Goal: Transaction & Acquisition: Download file/media

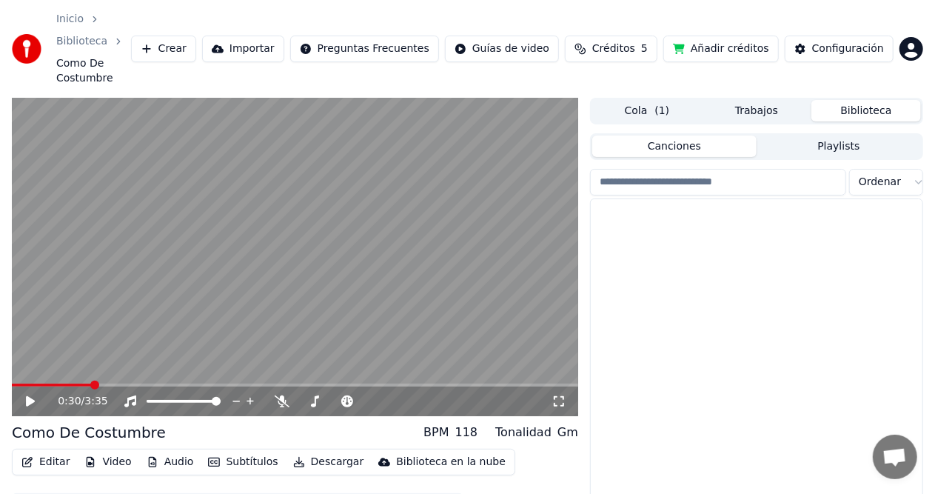
scroll to position [2179, 0]
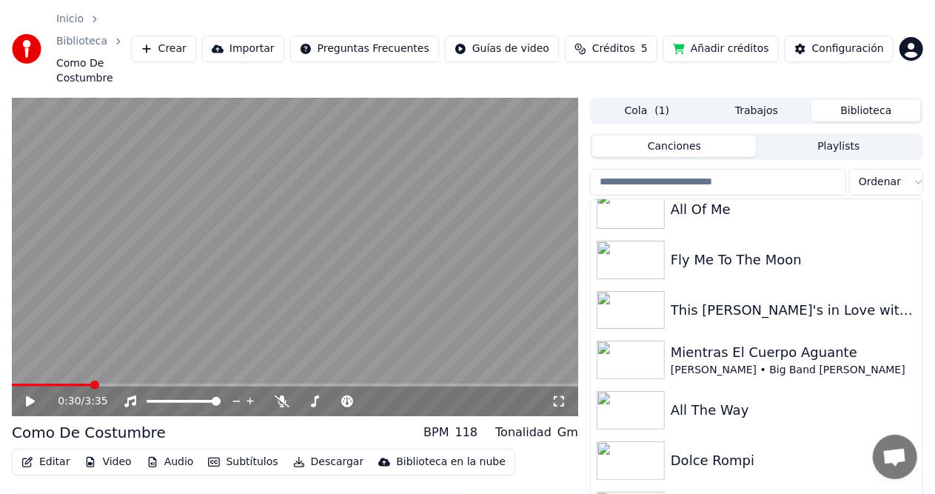
click at [646, 441] on img at bounding box center [631, 460] width 68 height 39
click at [632, 441] on img at bounding box center [631, 460] width 68 height 39
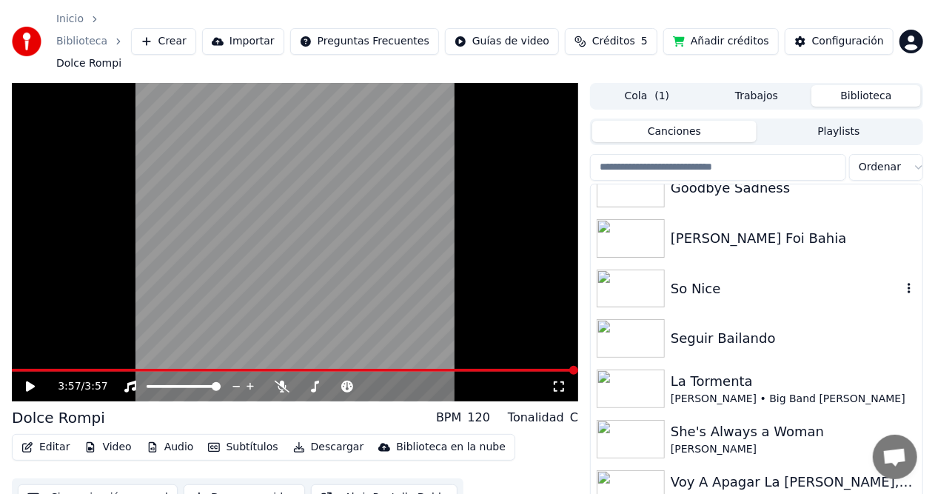
scroll to position [698, 0]
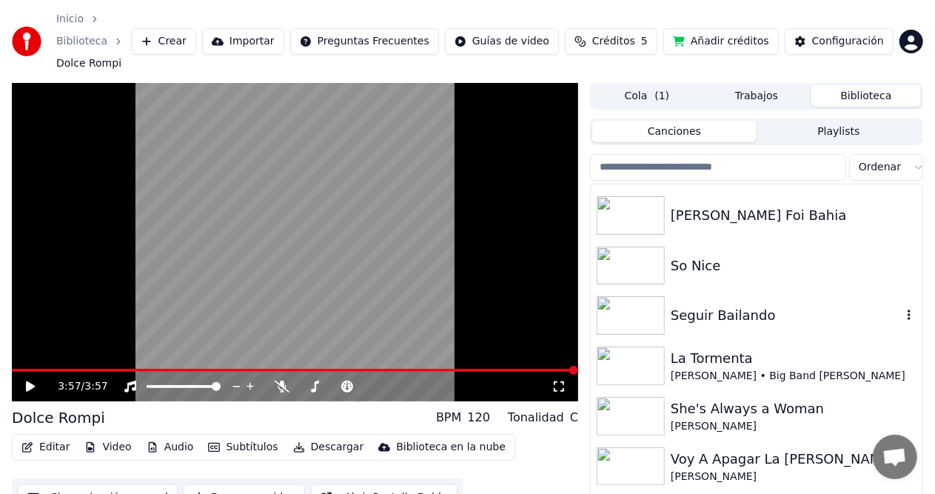
click at [660, 296] on img at bounding box center [631, 315] width 68 height 39
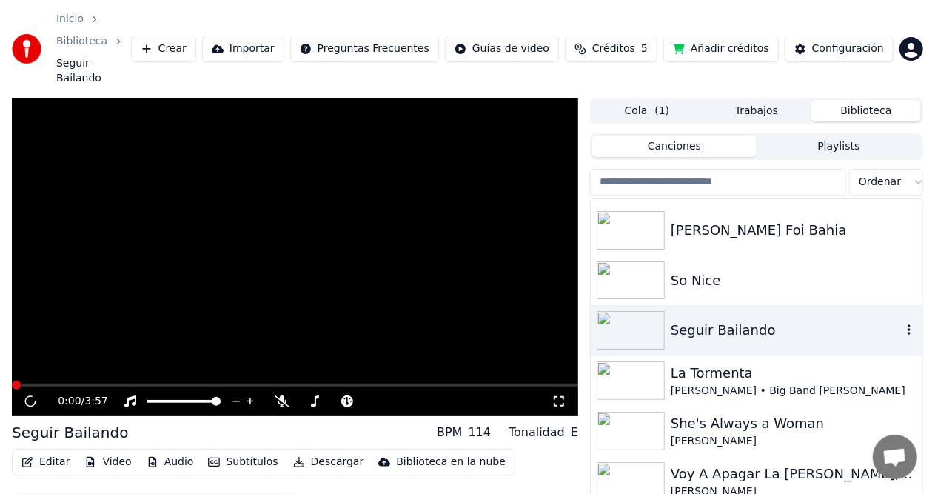
click at [660, 311] on img at bounding box center [631, 330] width 68 height 39
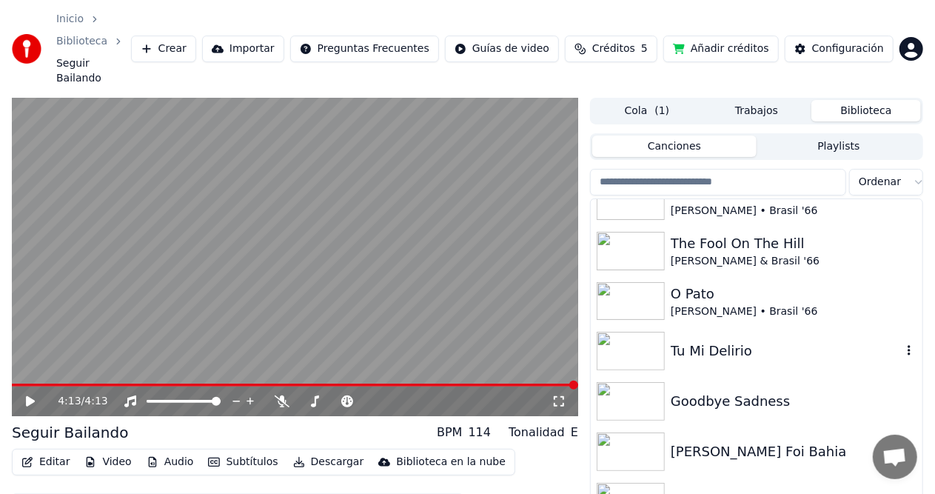
scroll to position [328, 0]
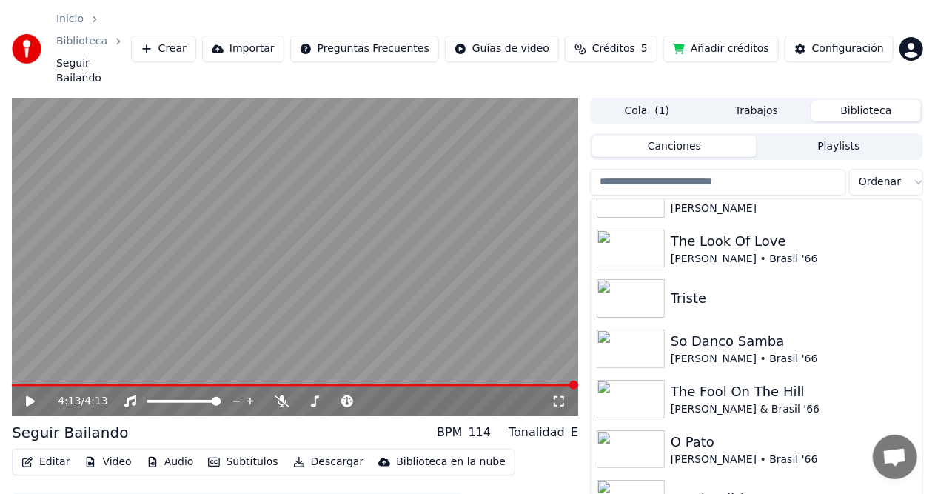
click at [695, 432] on div "O Pato" at bounding box center [786, 442] width 231 height 21
click at [695, 424] on div "O Pato [PERSON_NAME] • Brasil '66" at bounding box center [757, 449] width 332 height 50
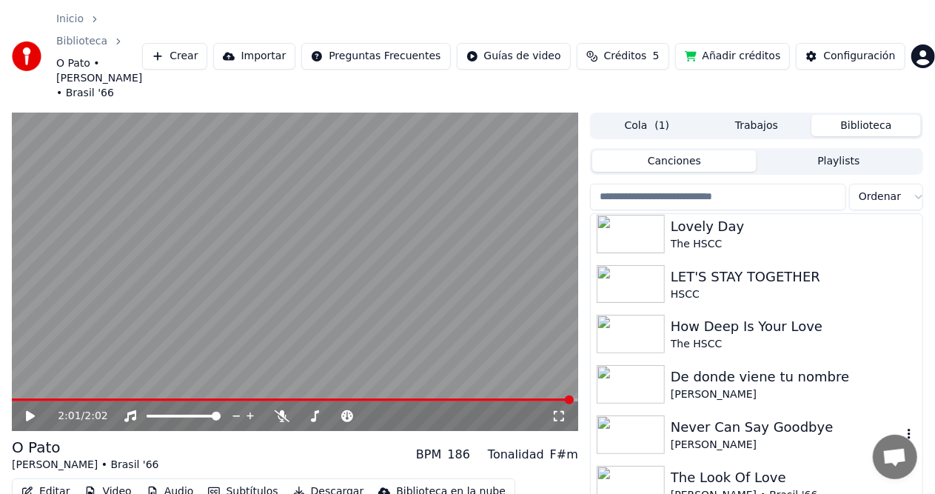
scroll to position [180, 0]
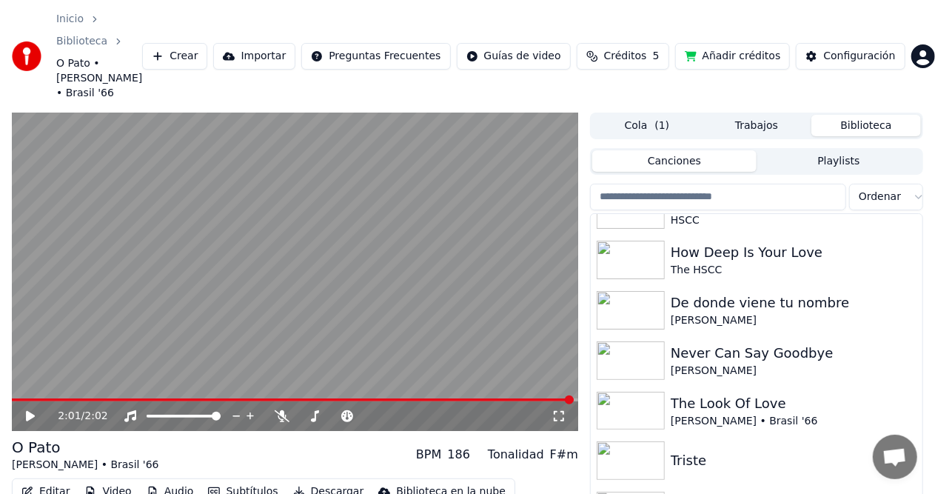
click at [680, 450] on div "Triste" at bounding box center [786, 460] width 231 height 21
click at [680, 435] on div "Triste" at bounding box center [757, 460] width 332 height 50
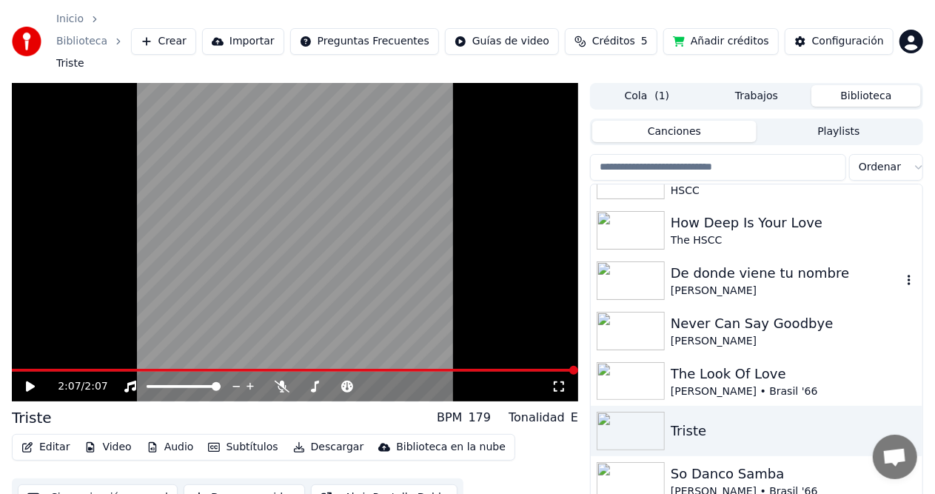
click at [685, 263] on div "De donde viene tu nombre" at bounding box center [786, 273] width 231 height 21
click at [685, 255] on div "De donde viene tu nombre [PERSON_NAME]" at bounding box center [757, 280] width 332 height 50
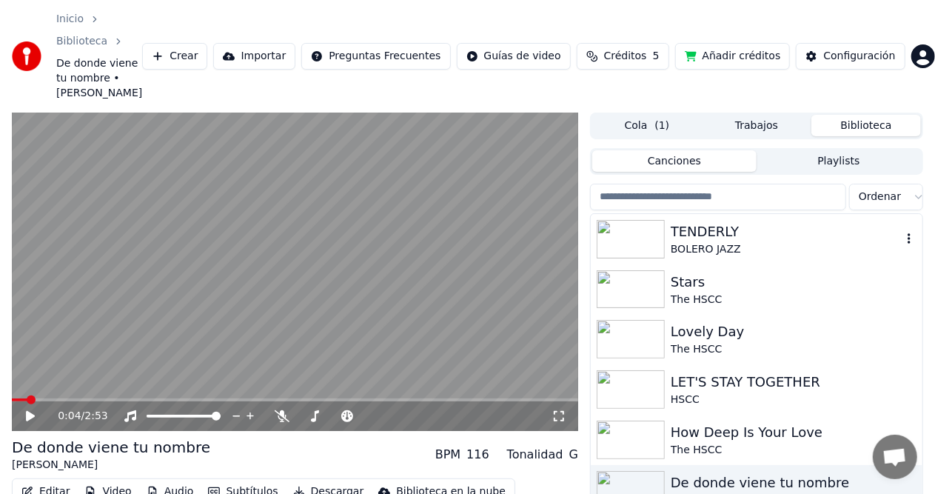
click at [740, 242] on div "BOLERO JAZZ" at bounding box center [786, 249] width 231 height 15
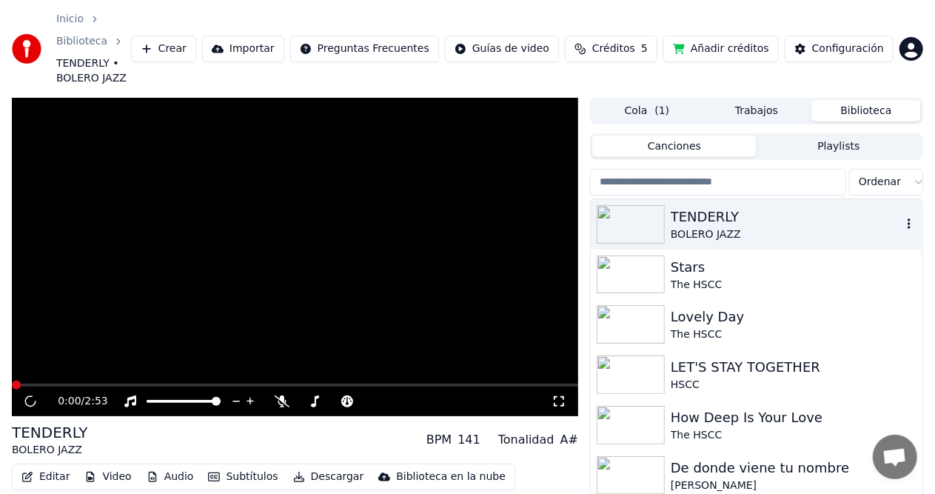
click at [740, 227] on div "BOLERO JAZZ" at bounding box center [786, 234] width 231 height 15
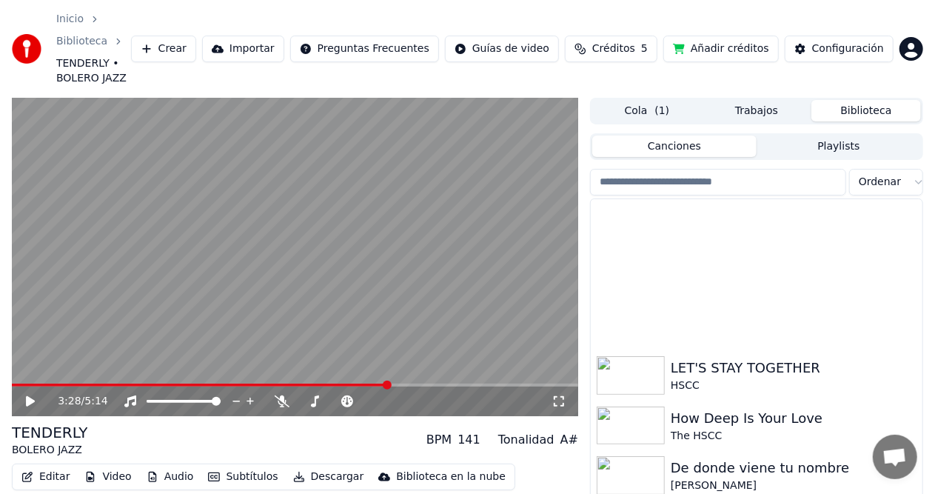
scroll to position [323, 0]
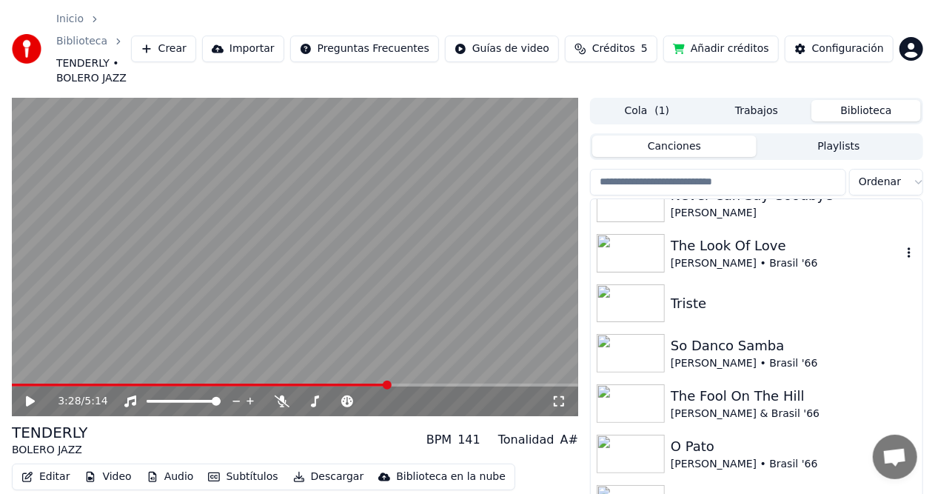
drag, startPoint x: 740, startPoint y: 212, endPoint x: 589, endPoint y: 360, distance: 212.1
click at [899, 478] on body "Inicio Biblioteca TENDERLY • BOLERO JAZZ Crear Importar Preguntas Frecuentes Gu…" at bounding box center [467, 247] width 935 height 494
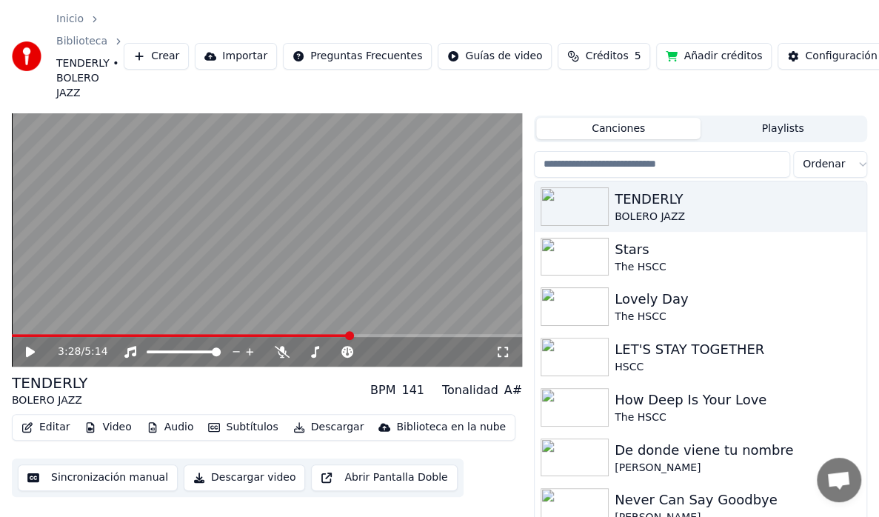
scroll to position [0, 0]
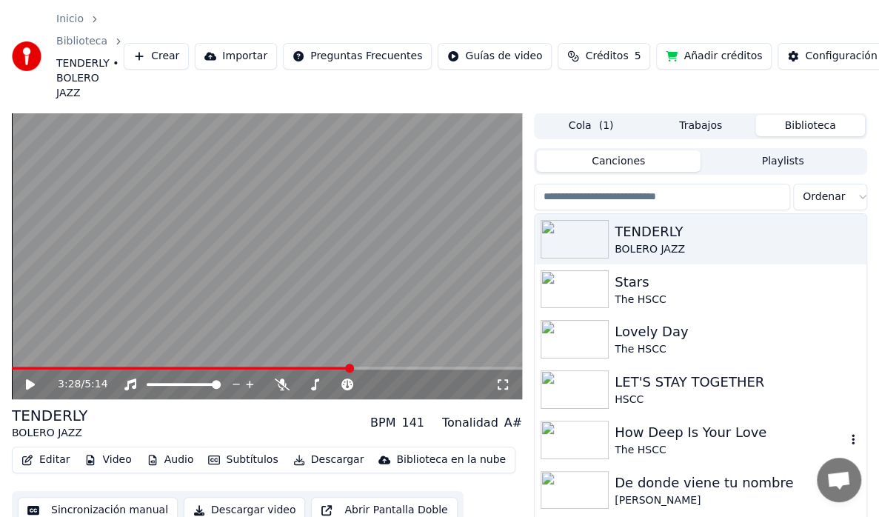
click at [676, 443] on div "How Deep Is Your Love The HSCC" at bounding box center [730, 440] width 231 height 36
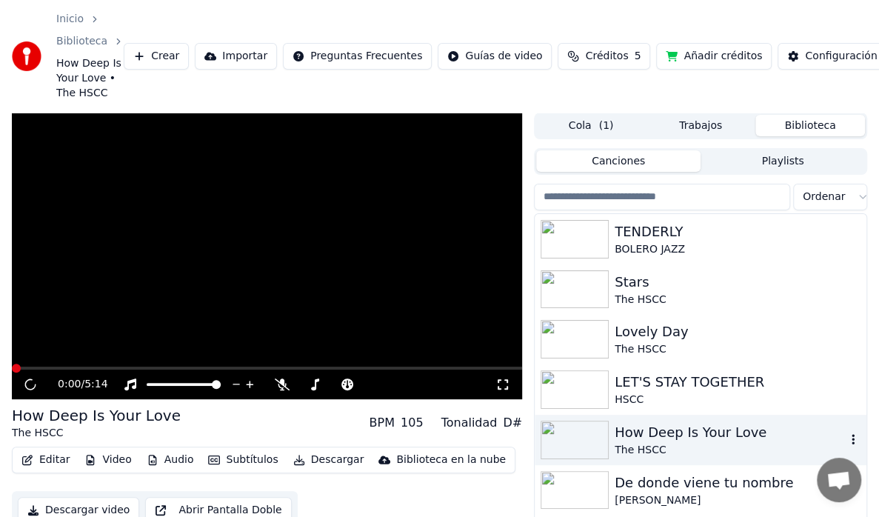
click at [676, 443] on div "The HSCC" at bounding box center [730, 450] width 231 height 15
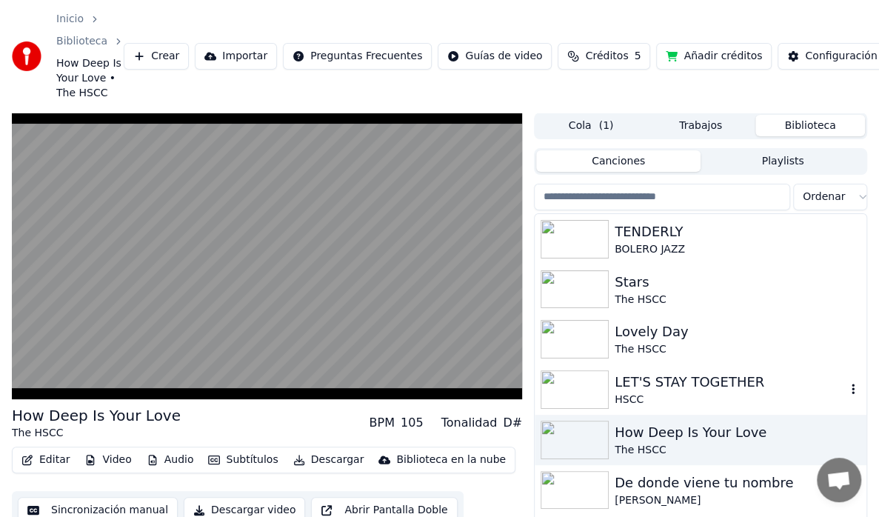
click at [699, 401] on div "HSCC" at bounding box center [730, 399] width 231 height 15
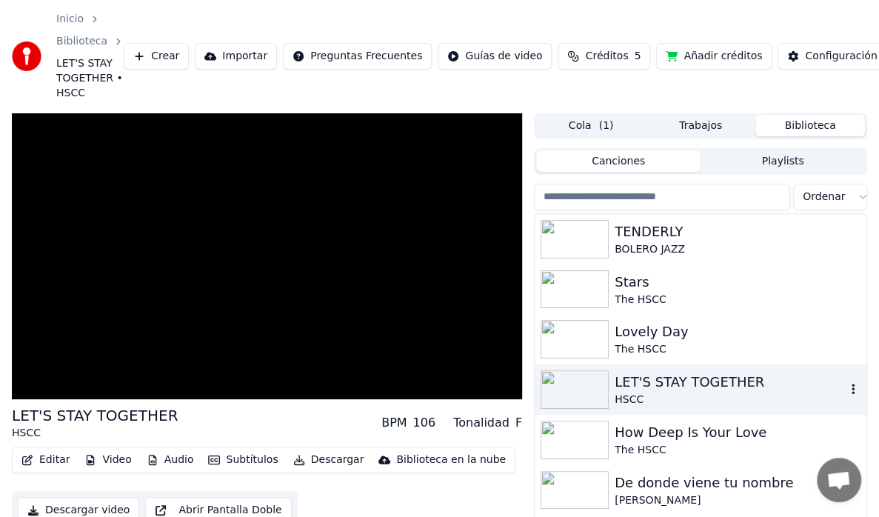
click at [699, 401] on div "HSCC" at bounding box center [730, 399] width 231 height 15
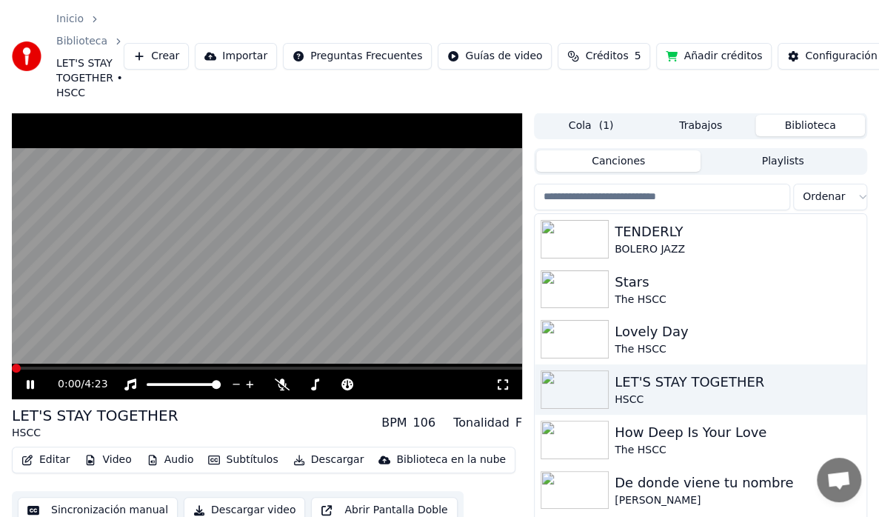
click at [498, 389] on icon at bounding box center [502, 384] width 15 height 12
click at [591, 296] on img at bounding box center [575, 289] width 68 height 39
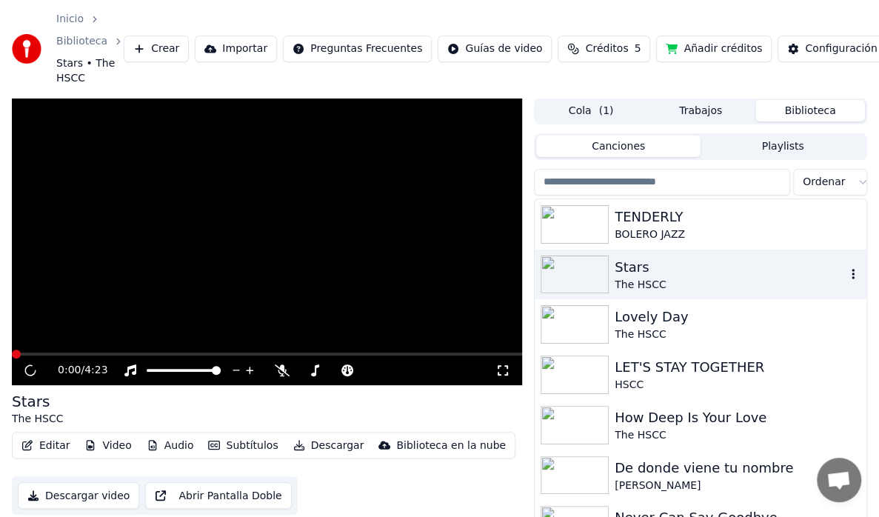
click at [591, 296] on div "Stars The HSCC" at bounding box center [701, 275] width 332 height 50
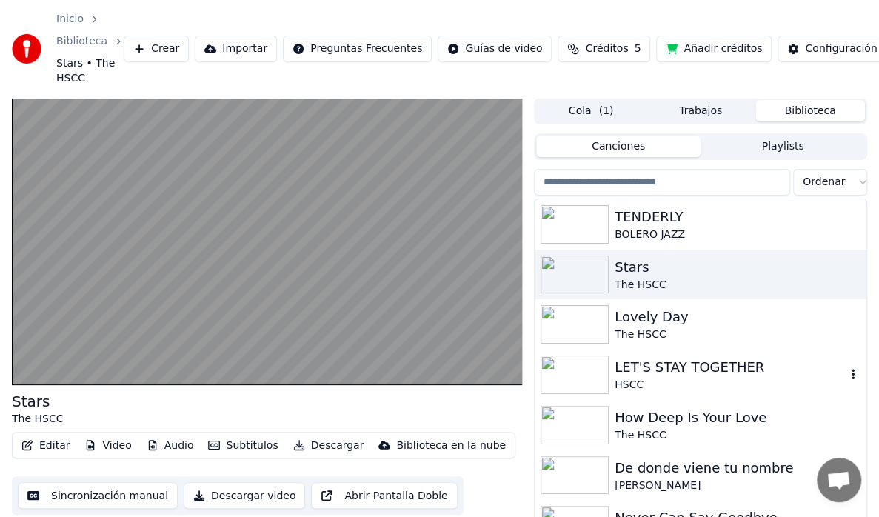
click at [622, 367] on div "LET'S STAY TOGETHER" at bounding box center [730, 367] width 231 height 21
click at [622, 367] on div "LET'S STAY TOGETHER HSCC" at bounding box center [701, 375] width 332 height 50
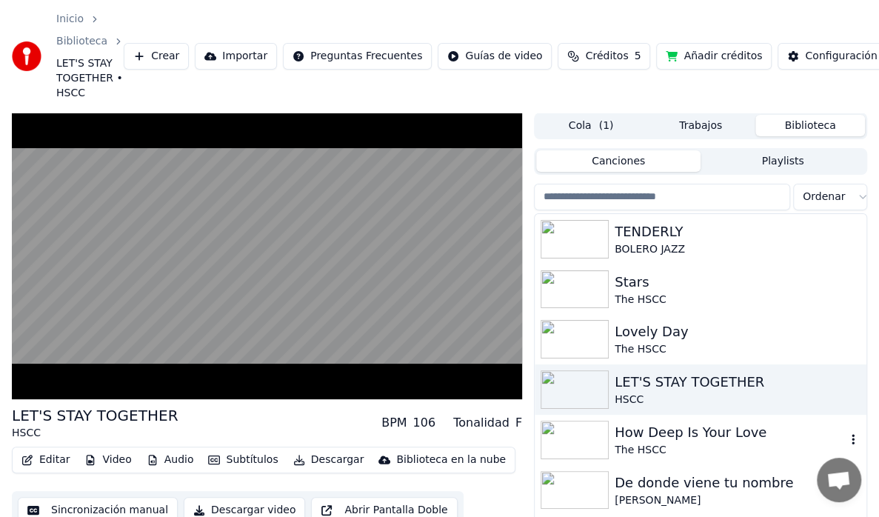
click at [617, 427] on div "How Deep Is Your Love" at bounding box center [730, 432] width 231 height 21
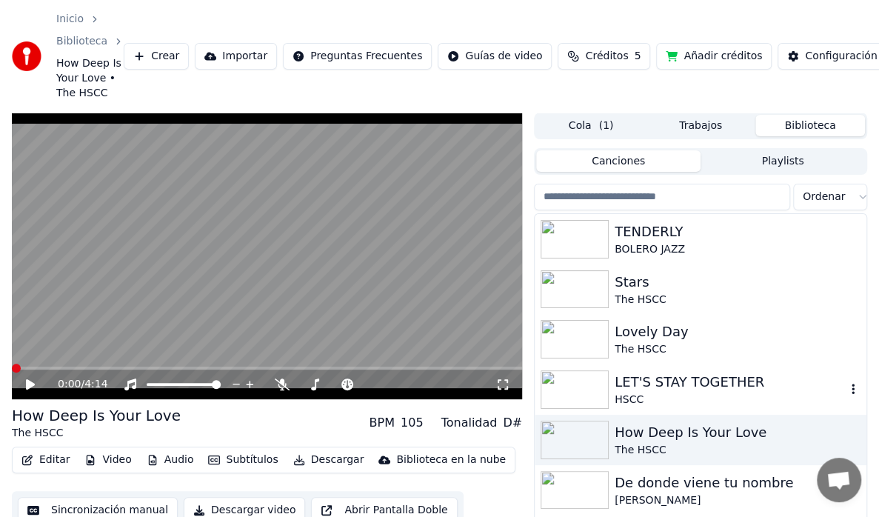
click at [582, 389] on img at bounding box center [575, 389] width 68 height 39
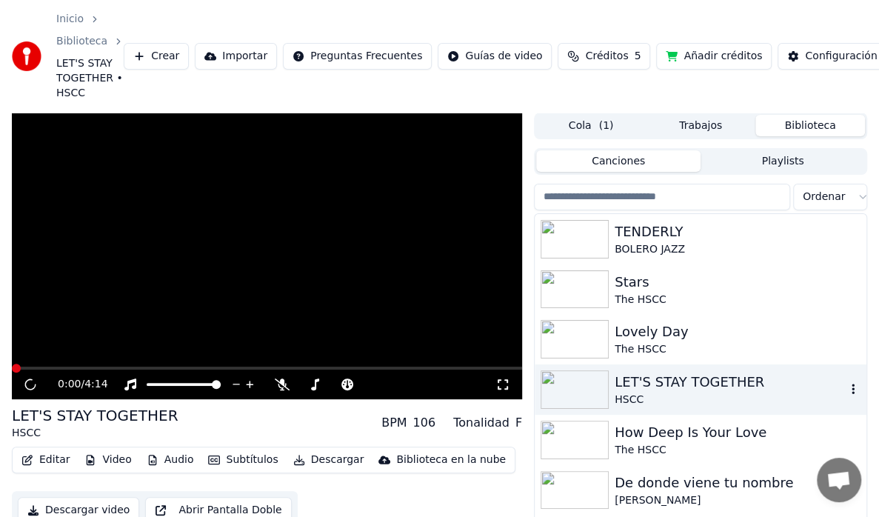
click at [582, 389] on img at bounding box center [575, 389] width 68 height 39
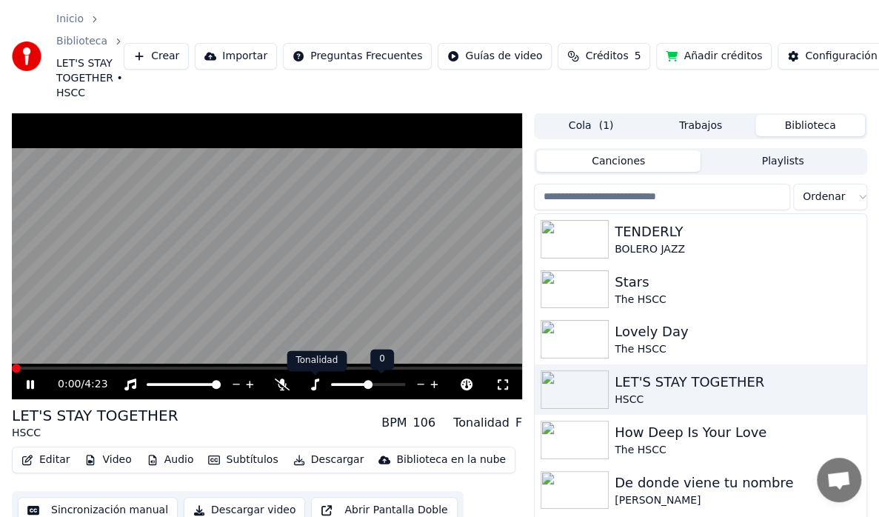
drag, startPoint x: 313, startPoint y: 379, endPoint x: 335, endPoint y: 401, distance: 30.9
click at [321, 386] on icon at bounding box center [314, 384] width 15 height 12
click at [329, 372] on div "0:00 / 4:23" at bounding box center [267, 384] width 510 height 30
click at [314, 387] on icon at bounding box center [314, 384] width 15 height 12
click at [323, 383] on div at bounding box center [381, 384] width 119 height 15
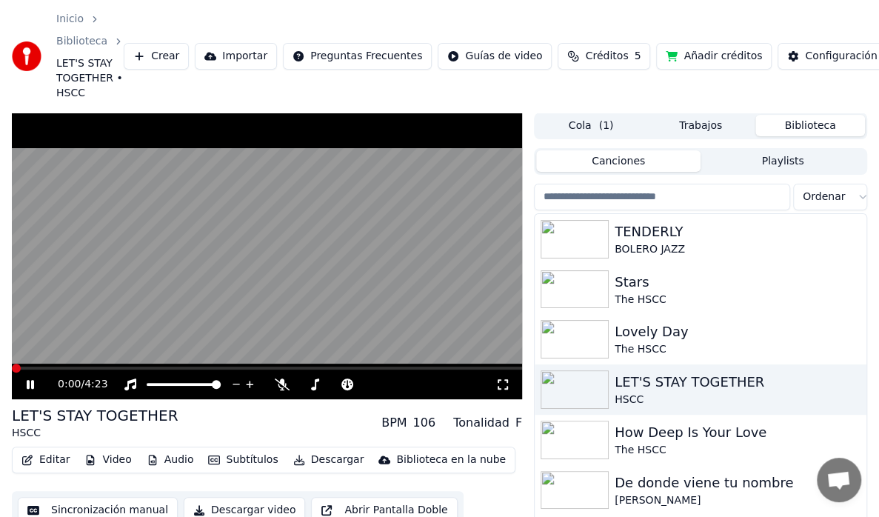
click at [330, 389] on div "0:00 / 4:23" at bounding box center [277, 384] width 438 height 15
click at [329, 382] on div "0:00 / 4:23" at bounding box center [277, 384] width 438 height 15
click at [425, 382] on icon at bounding box center [421, 384] width 14 height 15
click at [12, 369] on span at bounding box center [267, 368] width 510 height 3
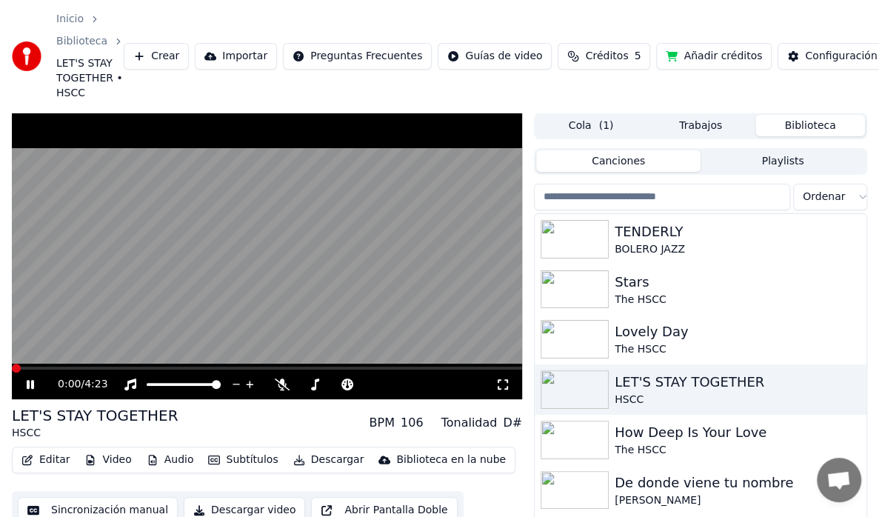
click at [30, 380] on icon at bounding box center [41, 384] width 34 height 12
click at [12, 369] on span at bounding box center [267, 368] width 510 height 3
drag, startPoint x: 30, startPoint y: 386, endPoint x: 31, endPoint y: 394, distance: 8.3
click at [30, 387] on icon at bounding box center [30, 384] width 9 height 10
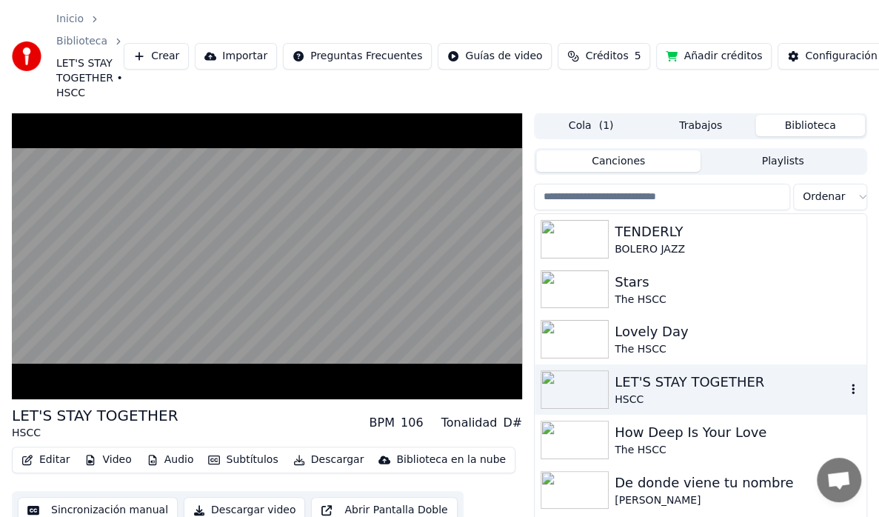
click at [703, 387] on div "LET'S STAY TOGETHER" at bounding box center [730, 382] width 231 height 21
drag, startPoint x: 701, startPoint y: 385, endPoint x: 686, endPoint y: 354, distance: 34.4
click at [694, 376] on div "LET'S STAY TOGETHER" at bounding box center [730, 382] width 231 height 21
click at [686, 354] on div "The HSCC" at bounding box center [730, 349] width 231 height 15
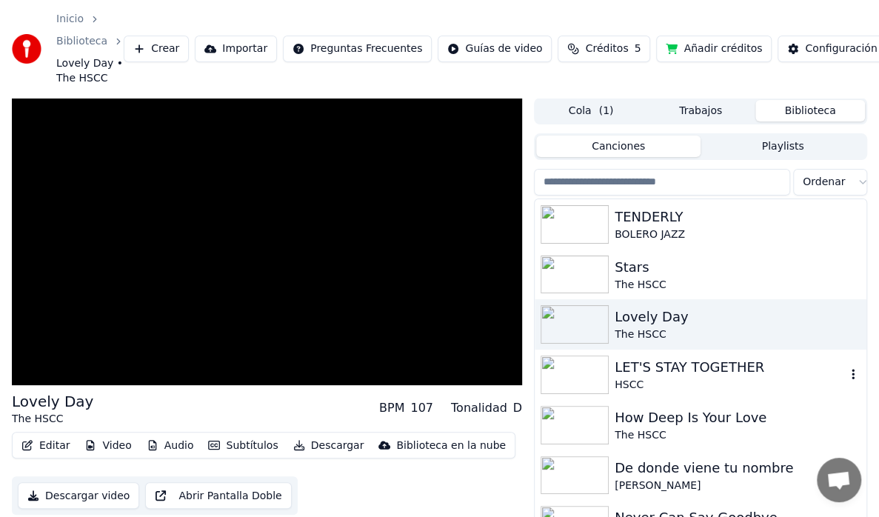
click at [686, 354] on div "LET'S STAY TOGETHER HSCC" at bounding box center [701, 375] width 332 height 50
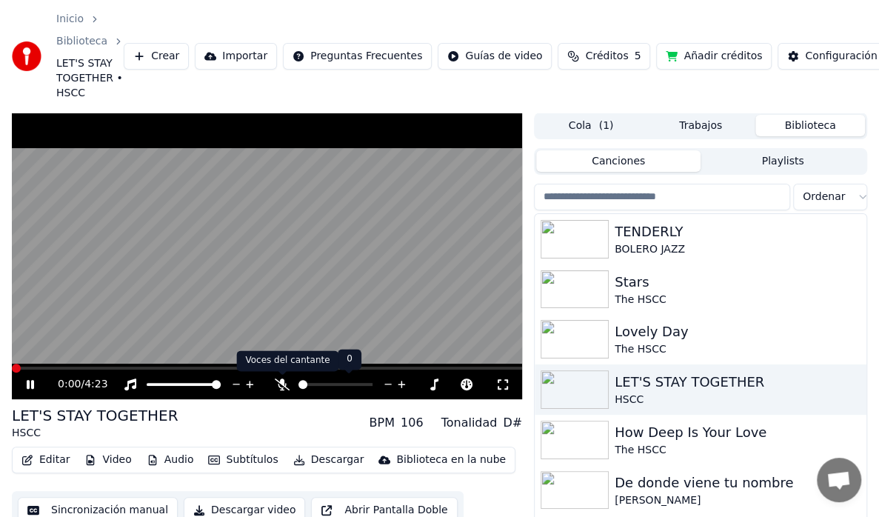
click at [282, 382] on icon at bounding box center [282, 384] width 15 height 12
click at [613, 381] on div at bounding box center [578, 389] width 74 height 39
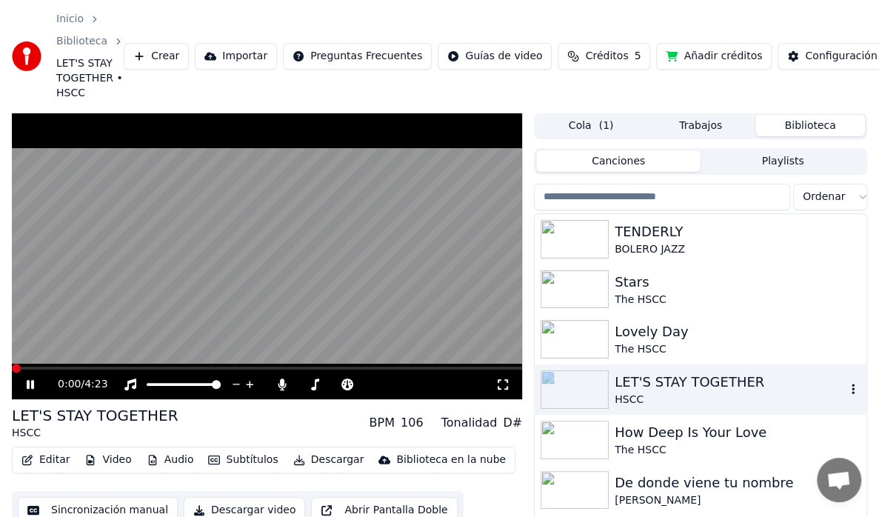
click at [613, 381] on div at bounding box center [578, 389] width 74 height 39
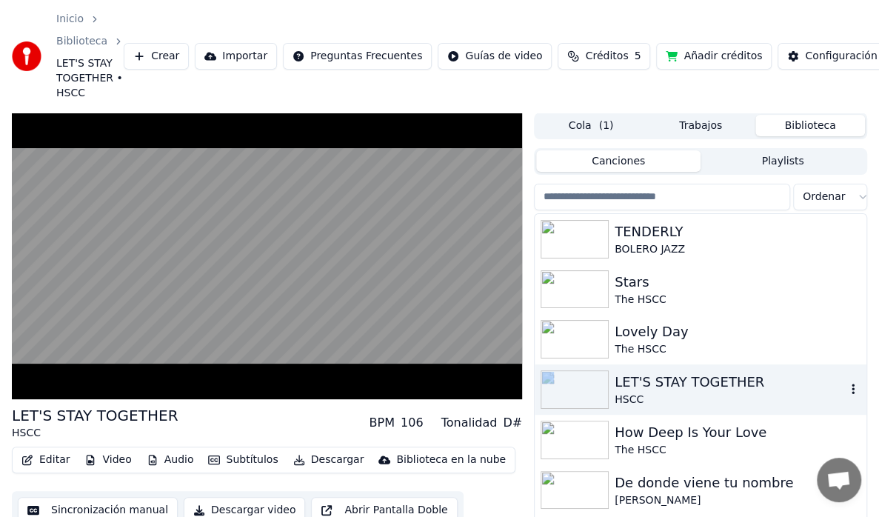
click at [636, 384] on div "LET'S STAY TOGETHER" at bounding box center [730, 382] width 231 height 21
click at [665, 393] on div "HSCC" at bounding box center [730, 399] width 231 height 15
drag, startPoint x: 665, startPoint y: 393, endPoint x: 686, endPoint y: 395, distance: 21.6
click at [666, 393] on div "HSCC" at bounding box center [730, 399] width 231 height 15
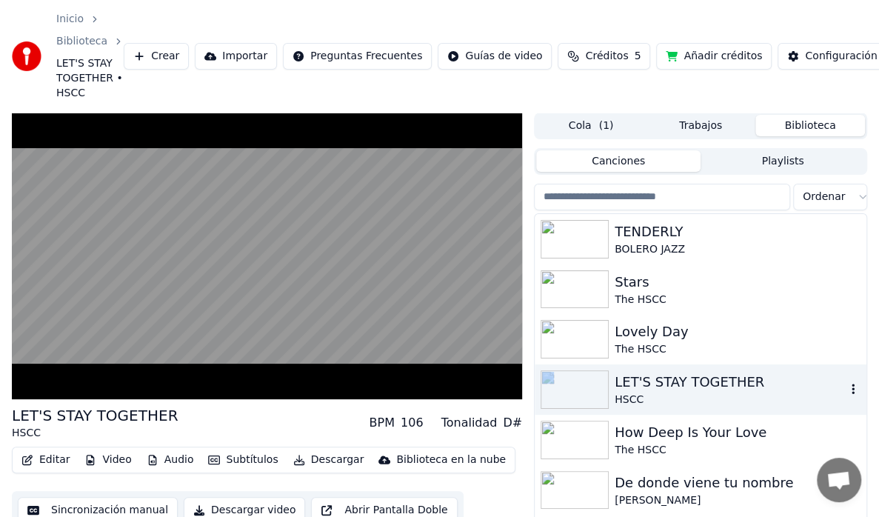
click at [653, 389] on div "LET'S STAY TOGETHER" at bounding box center [730, 382] width 231 height 21
click at [662, 384] on div "LET'S STAY TOGETHER" at bounding box center [730, 382] width 231 height 21
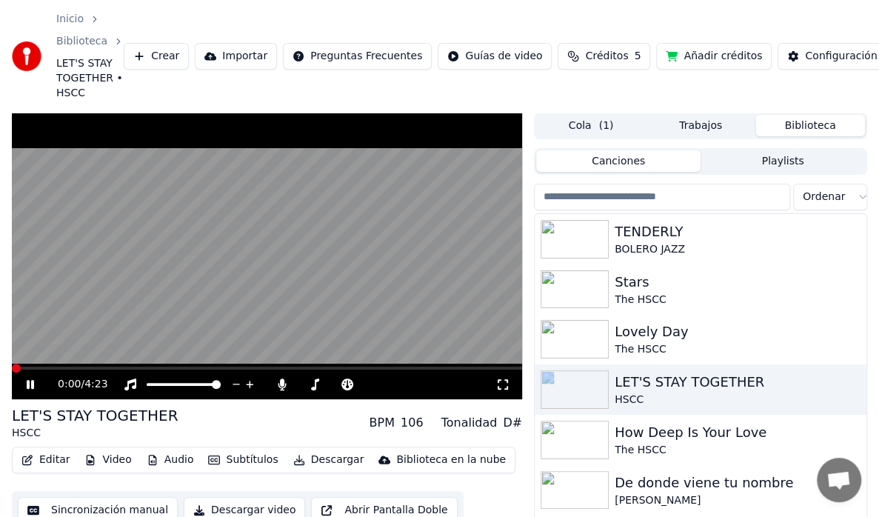
click at [178, 360] on video at bounding box center [267, 256] width 510 height 287
drag, startPoint x: 15, startPoint y: 365, endPoint x: -23, endPoint y: 371, distance: 38.2
click at [0, 371] on html "Inicio Biblioteca LET'S STAY TOGETHER • HSCC Crear Importar Preguntas Frecuente…" at bounding box center [439, 258] width 879 height 517
click at [644, 385] on div "LET'S STAY TOGETHER" at bounding box center [730, 382] width 231 height 21
click at [649, 381] on div "LET'S STAY TOGETHER" at bounding box center [730, 382] width 231 height 21
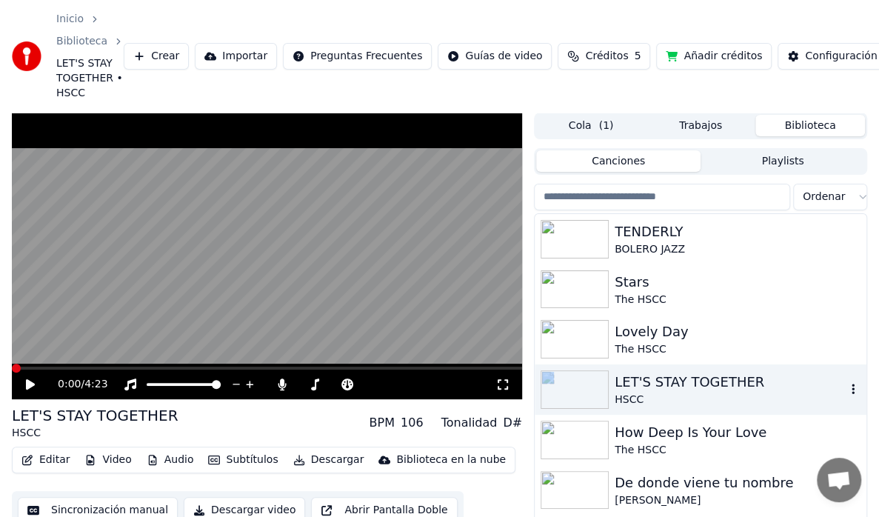
click at [646, 387] on div "LET'S STAY TOGETHER" at bounding box center [730, 382] width 231 height 21
click at [627, 339] on div "Lovely Day" at bounding box center [730, 331] width 231 height 21
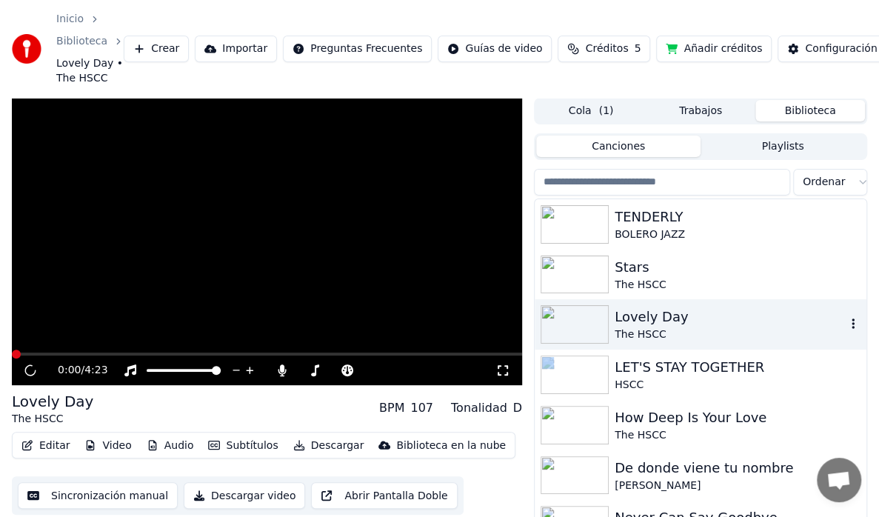
click at [627, 339] on div "The HSCC" at bounding box center [730, 334] width 231 height 15
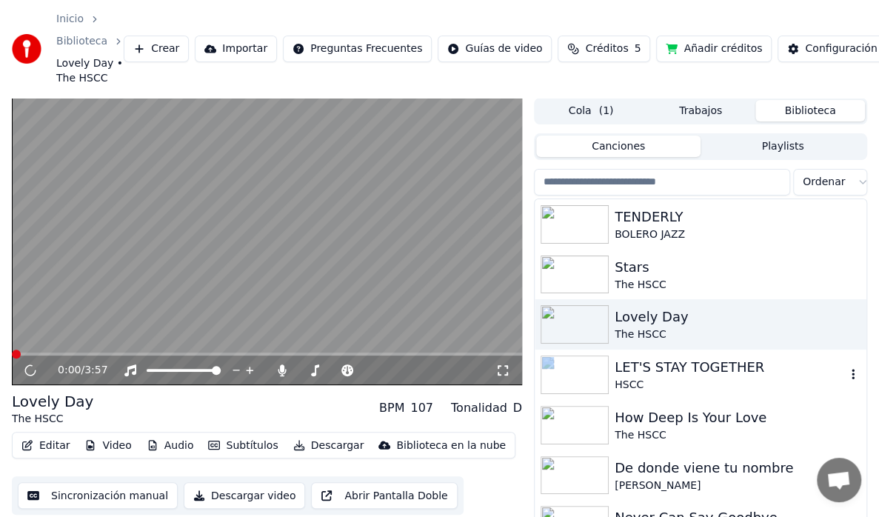
click at [623, 370] on div "LET'S STAY TOGETHER" at bounding box center [730, 367] width 231 height 21
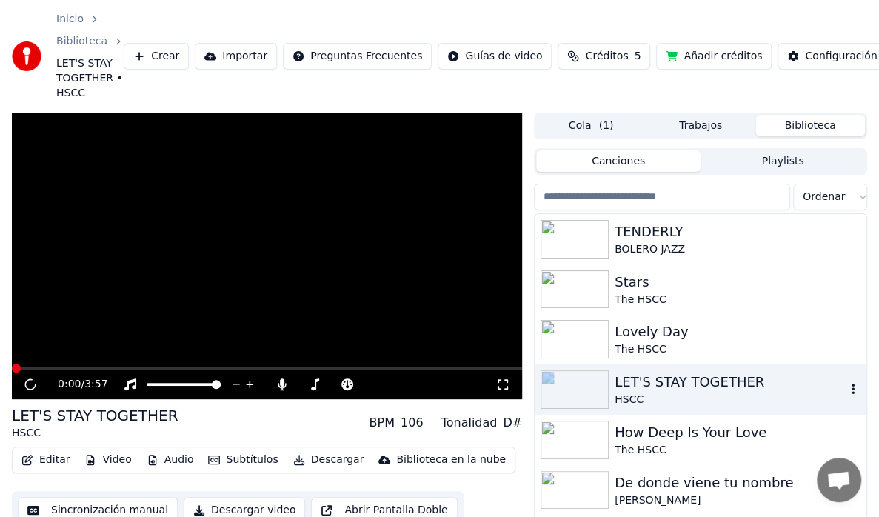
click at [623, 370] on div "LET'S STAY TOGETHER HSCC" at bounding box center [701, 389] width 332 height 50
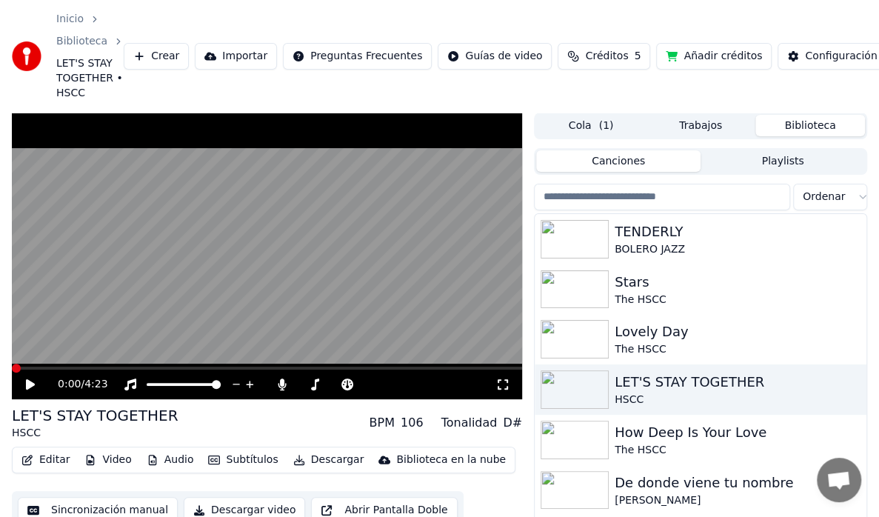
click at [25, 385] on icon at bounding box center [41, 384] width 34 height 12
click at [28, 388] on icon at bounding box center [30, 384] width 7 height 9
click at [29, 387] on icon at bounding box center [30, 384] width 9 height 10
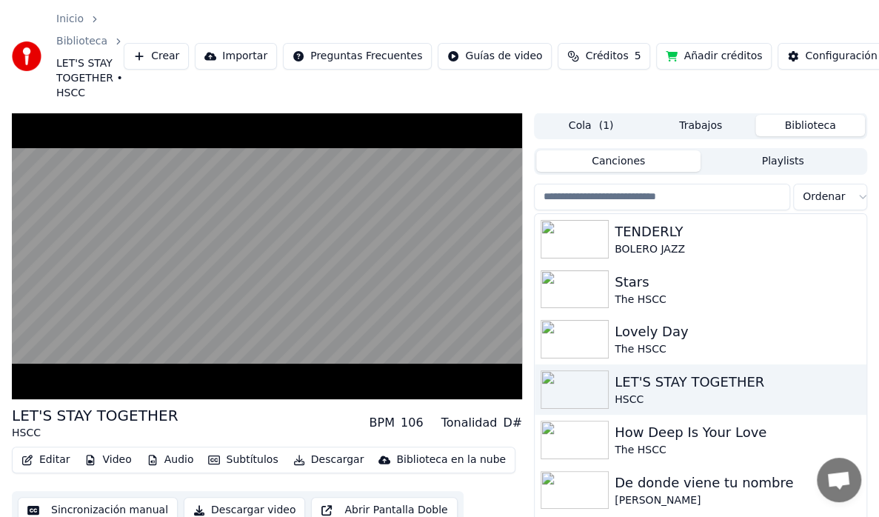
click at [673, 493] on div "[PERSON_NAME]" at bounding box center [730, 500] width 231 height 15
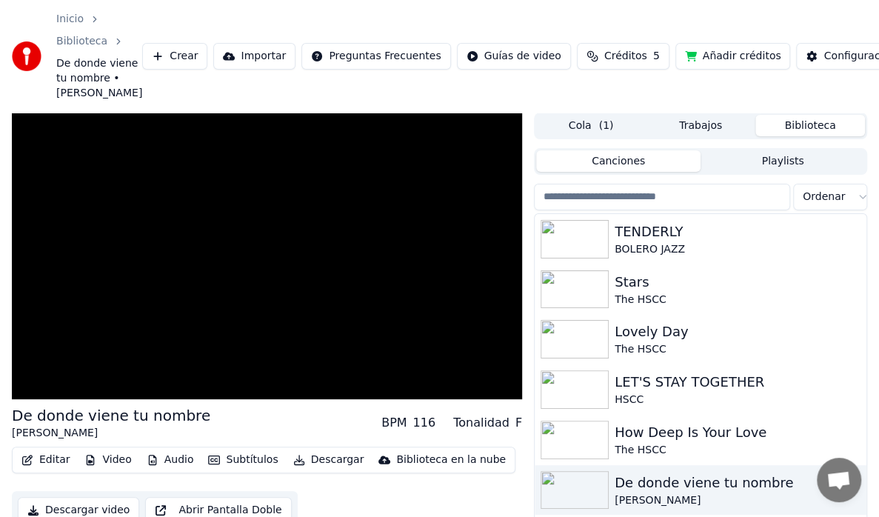
click at [673, 493] on div "De donde viene tu nombre" at bounding box center [730, 482] width 231 height 21
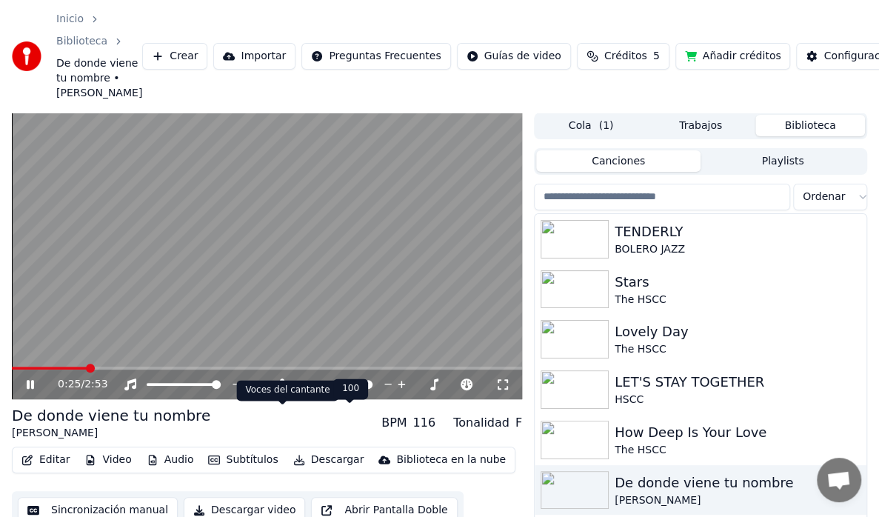
click at [281, 390] on icon at bounding box center [282, 384] width 8 height 12
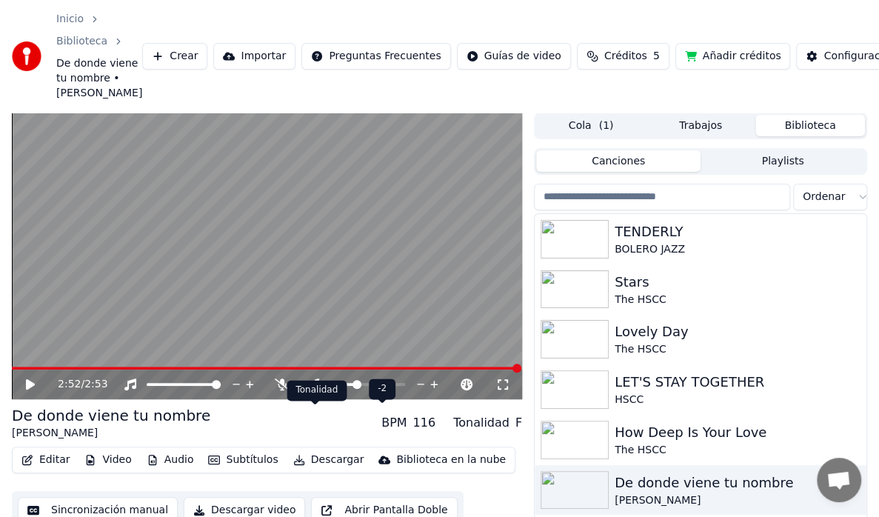
click at [315, 390] on icon at bounding box center [315, 384] width 8 height 12
click at [595, 358] on img at bounding box center [575, 339] width 68 height 39
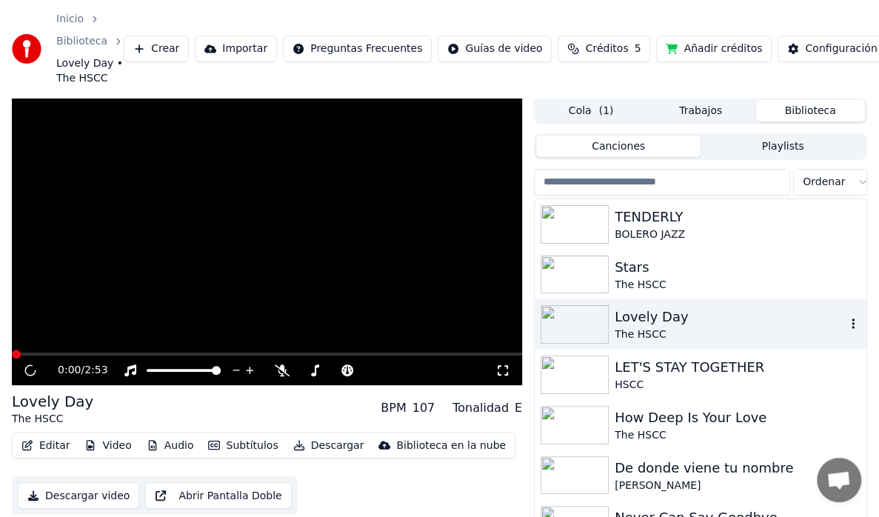
click at [595, 368] on img at bounding box center [575, 374] width 68 height 39
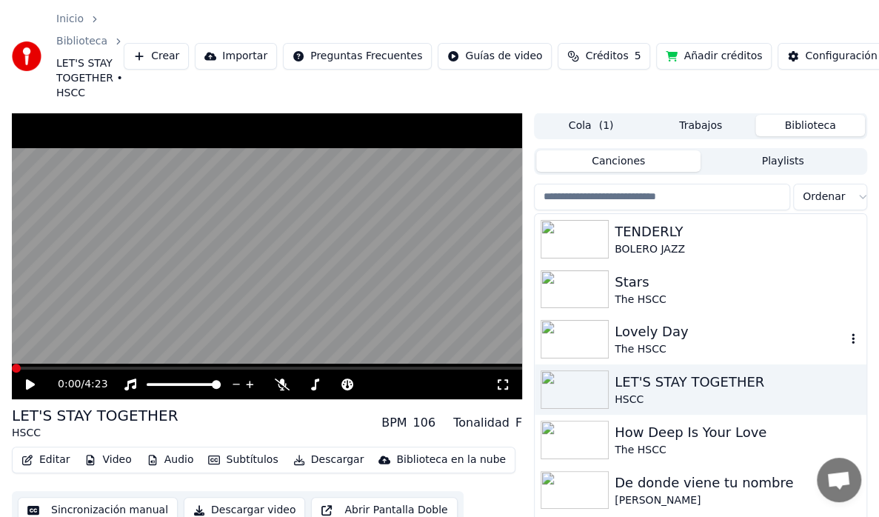
click at [585, 324] on img at bounding box center [575, 339] width 68 height 39
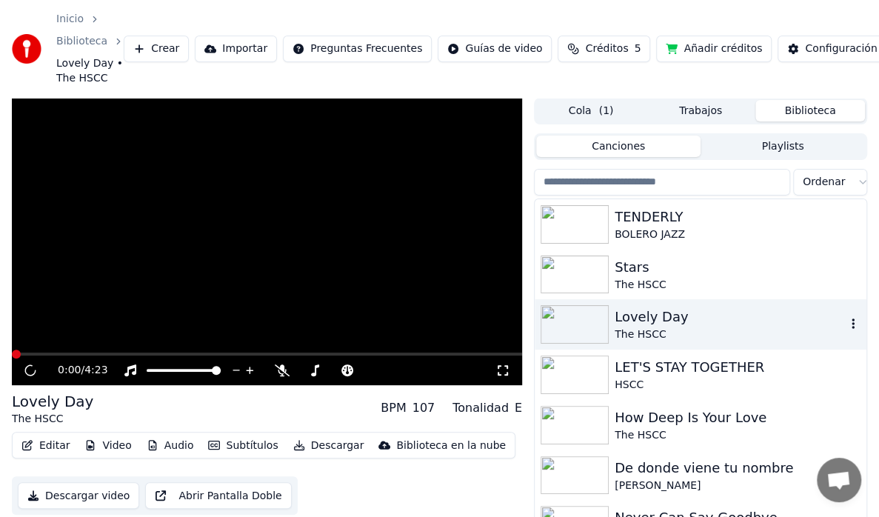
click at [586, 324] on img at bounding box center [575, 324] width 68 height 39
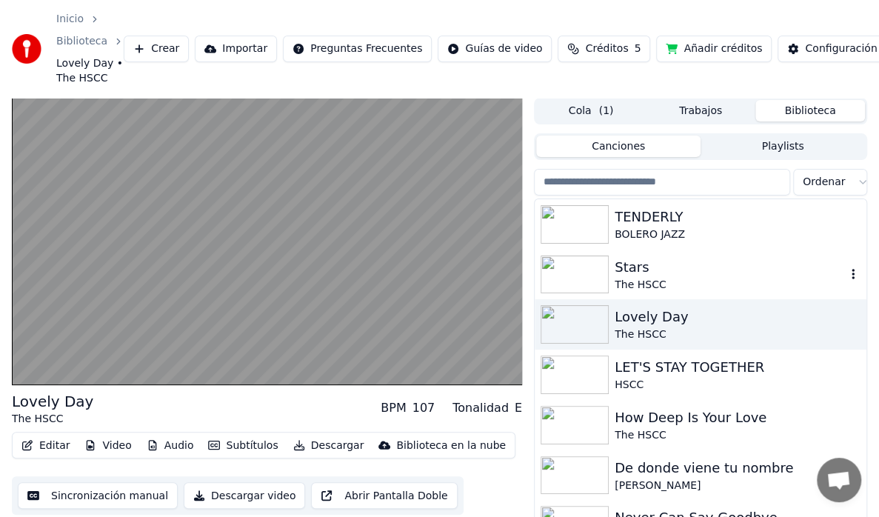
drag, startPoint x: 735, startPoint y: 286, endPoint x: 734, endPoint y: 277, distance: 8.9
click at [734, 278] on div "The HSCC" at bounding box center [730, 285] width 231 height 15
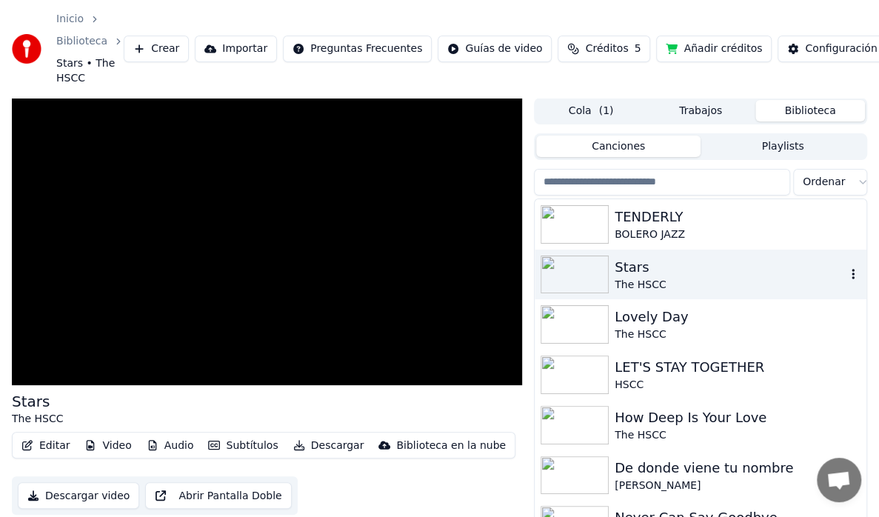
click at [734, 278] on div "The HSCC" at bounding box center [730, 285] width 231 height 15
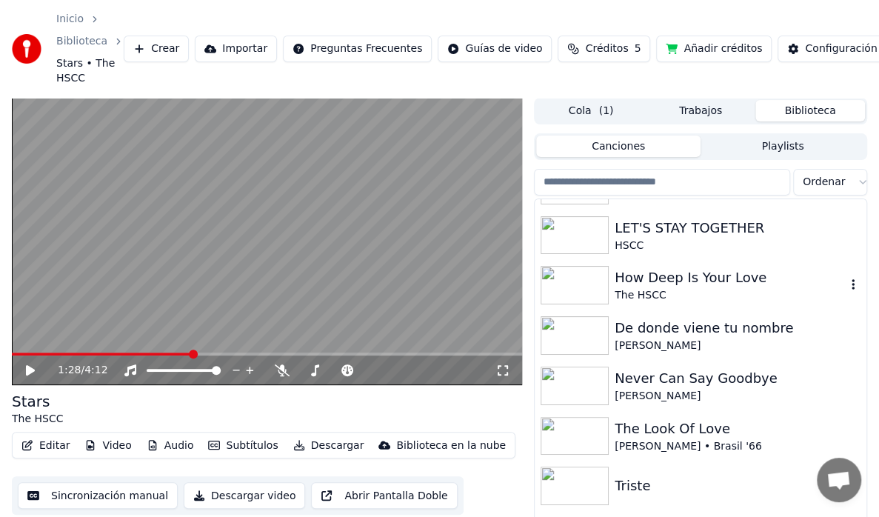
scroll to position [116, 0]
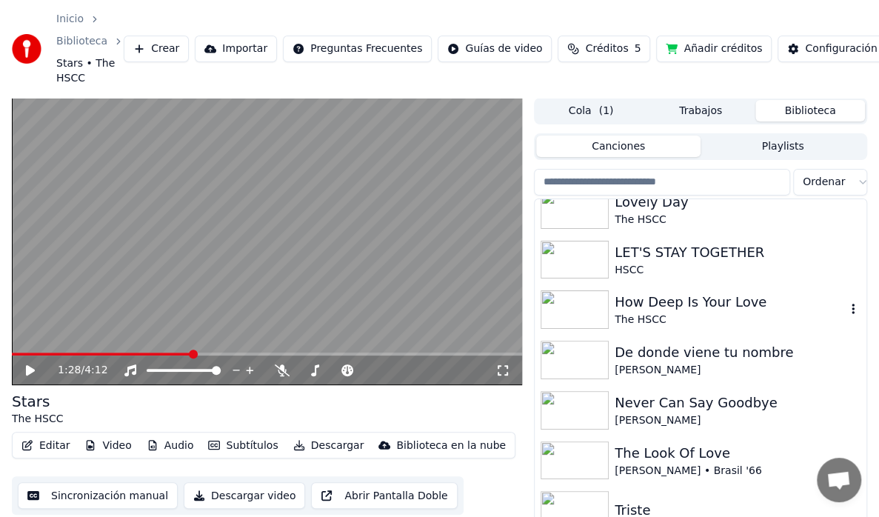
click at [846, 310] on icon "button" at bounding box center [853, 309] width 15 height 12
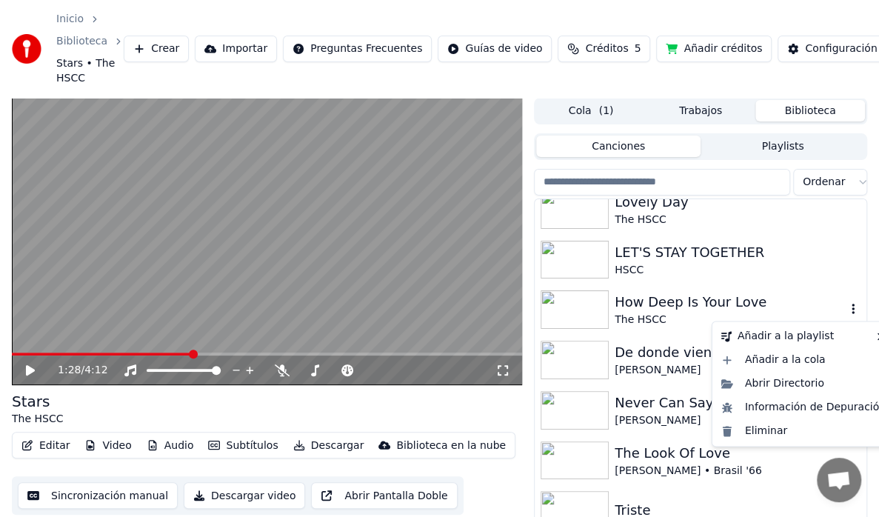
click at [690, 304] on div "How Deep Is Your Love" at bounding box center [730, 302] width 231 height 21
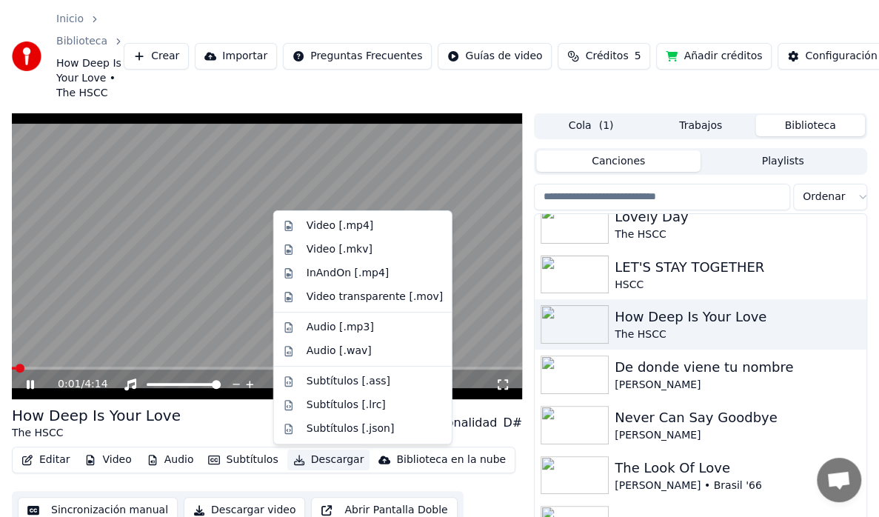
click at [321, 459] on button "Descargar" at bounding box center [328, 459] width 83 height 21
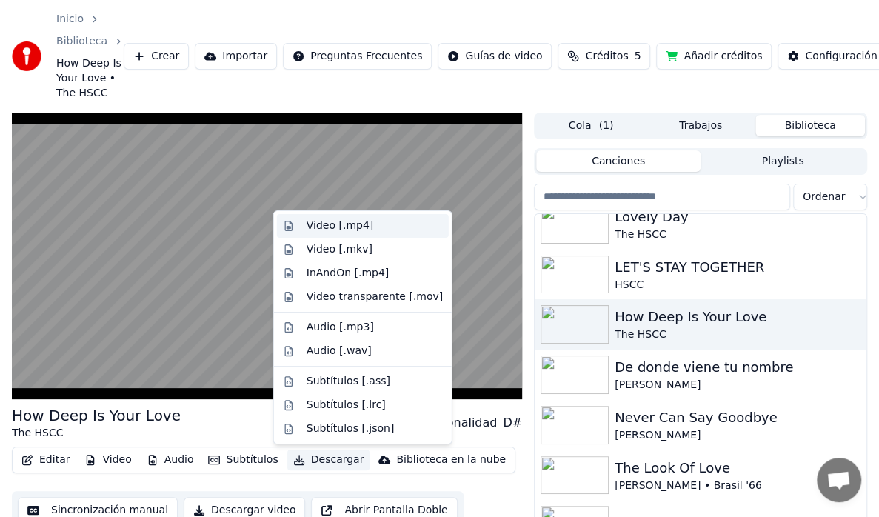
click at [350, 225] on div "Video [.mp4]" at bounding box center [340, 225] width 67 height 15
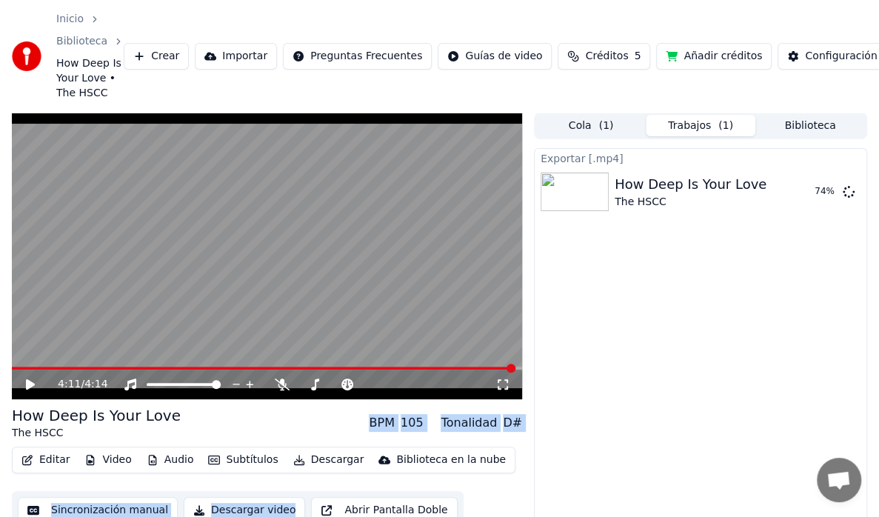
drag, startPoint x: 249, startPoint y: 432, endPoint x: 315, endPoint y: 515, distance: 107.0
click at [315, 493] on div "4:11 / 4:14 How Deep Is Your Love The HSCC BPM 105 Tonalidad D# Editar Video Au…" at bounding box center [267, 350] width 510 height 475
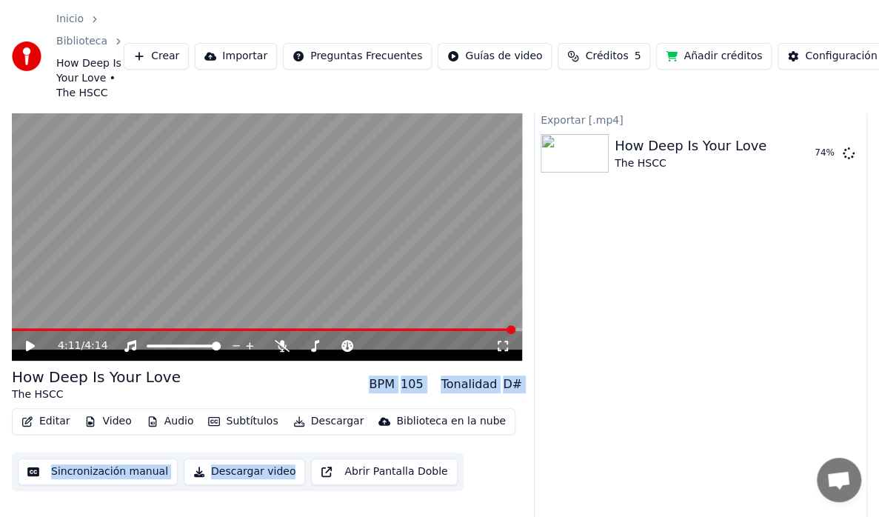
scroll to position [58, 0]
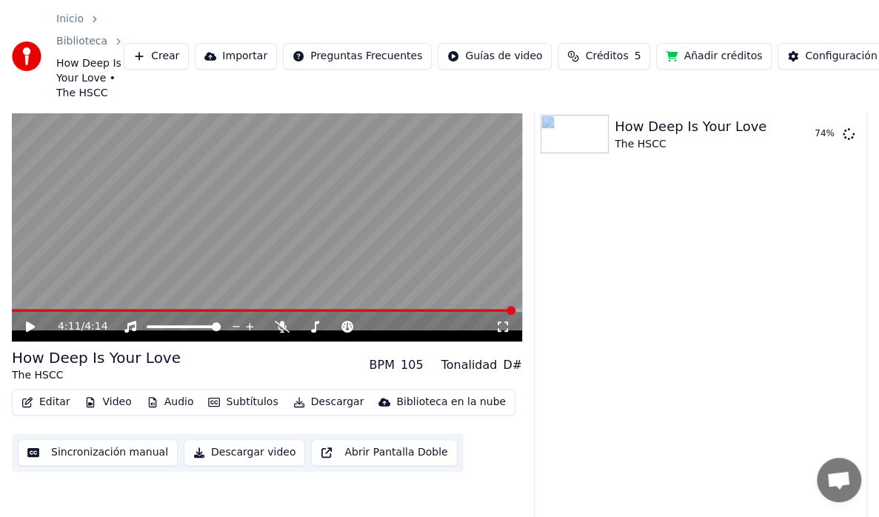
click at [594, 493] on div "Exportar [.mp4] How Deep Is Your Love The HSCC 74 %" at bounding box center [700, 309] width 333 height 439
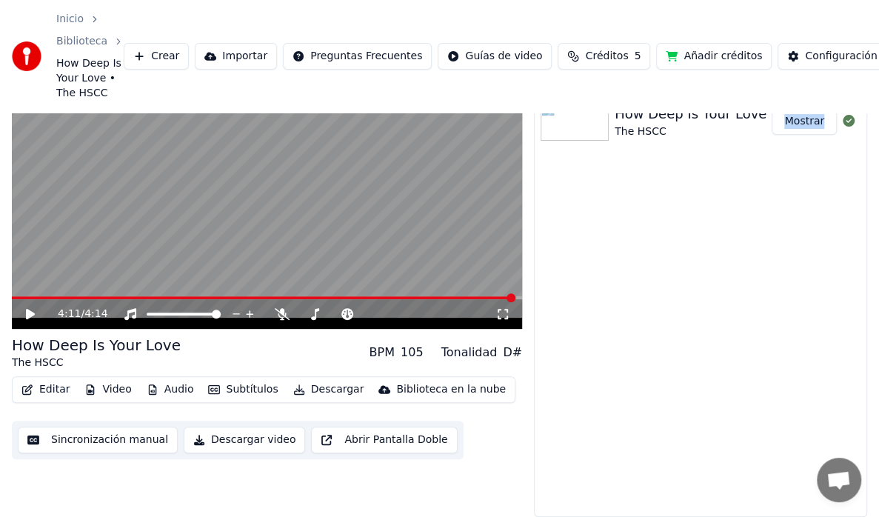
click at [692, 200] on div "Exportar [.mp4] How Deep Is Your Love The HSCC Mostrar" at bounding box center [700, 297] width 333 height 439
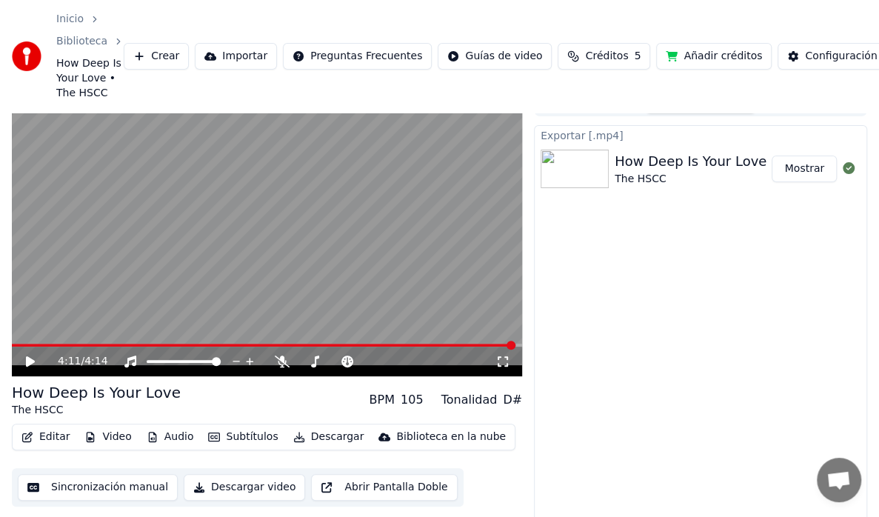
scroll to position [0, 0]
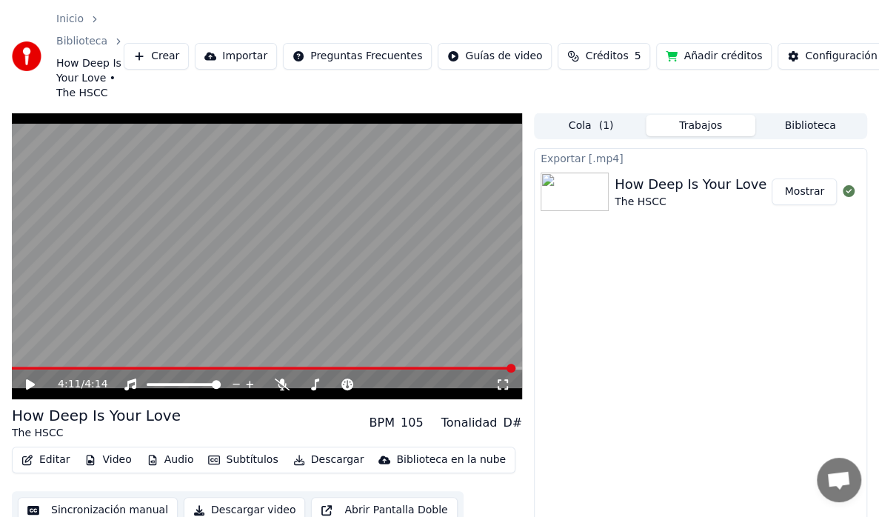
click at [819, 129] on button "Biblioteca" at bounding box center [810, 125] width 110 height 21
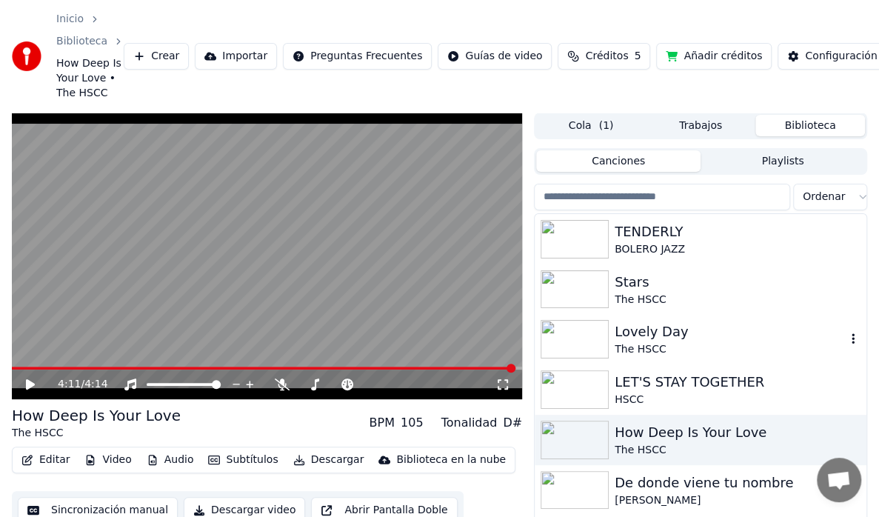
click at [734, 339] on div "Lovely Day" at bounding box center [730, 331] width 231 height 21
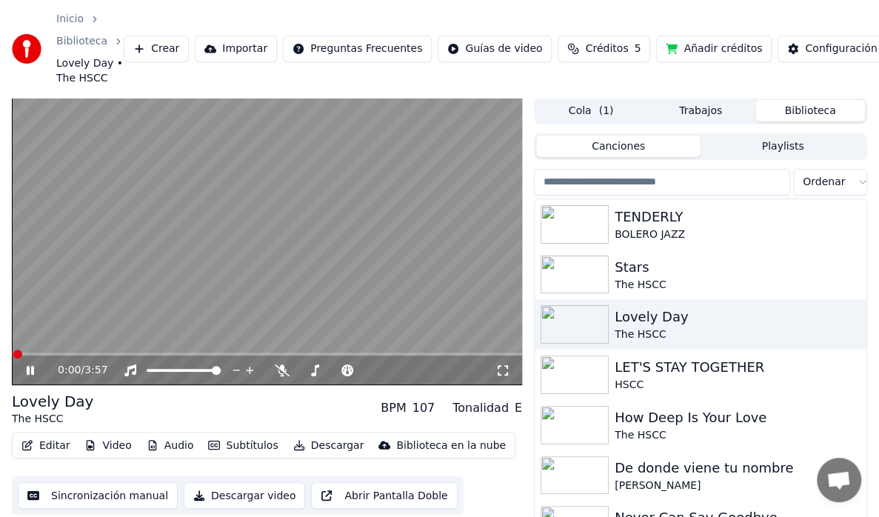
click at [33, 367] on icon at bounding box center [30, 370] width 7 height 9
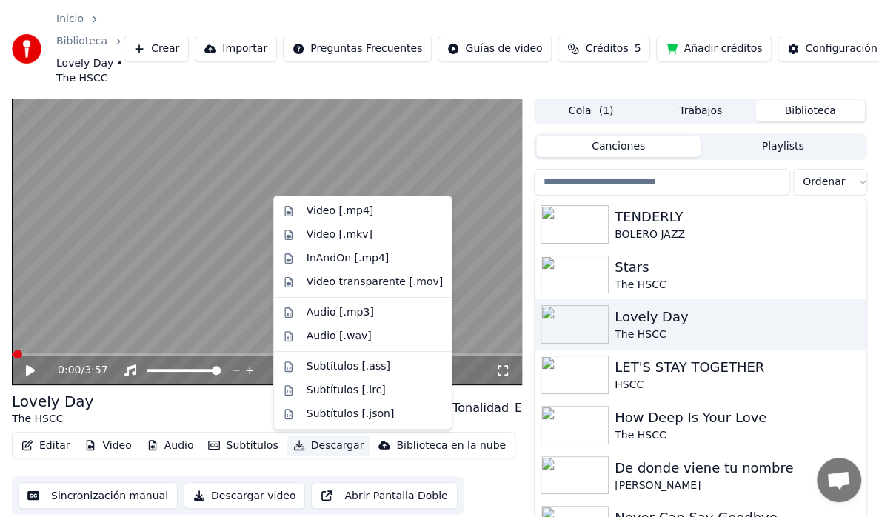
click at [312, 448] on button "Descargar" at bounding box center [328, 445] width 83 height 21
drag, startPoint x: 320, startPoint y: 210, endPoint x: 321, endPoint y: 292, distance: 82.2
click at [320, 210] on div "Video [.mp4]" at bounding box center [340, 211] width 67 height 15
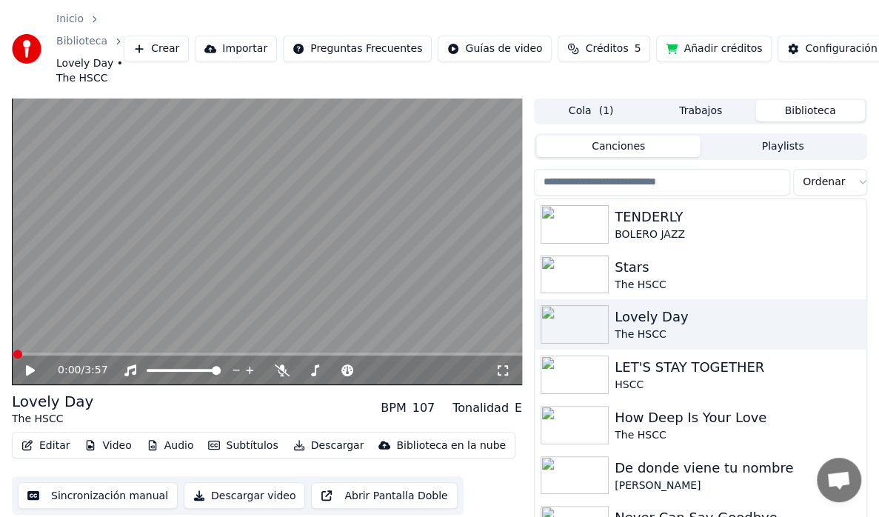
click at [809, 111] on button "Biblioteca" at bounding box center [810, 110] width 110 height 21
click at [638, 239] on div "BOLERO JAZZ" at bounding box center [730, 234] width 231 height 15
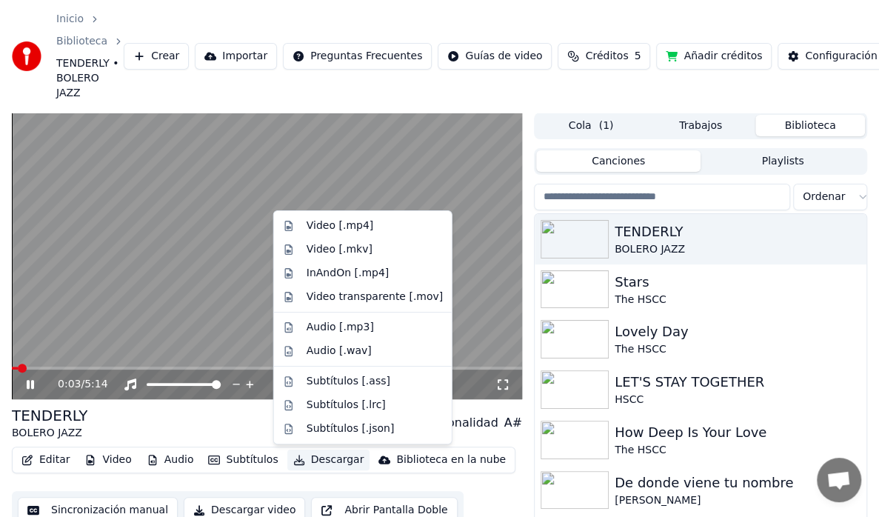
click at [312, 460] on button "Descargar" at bounding box center [328, 459] width 83 height 21
click at [341, 224] on div "Video [.mp4]" at bounding box center [340, 225] width 67 height 15
